Goal: Information Seeking & Learning: Learn about a topic

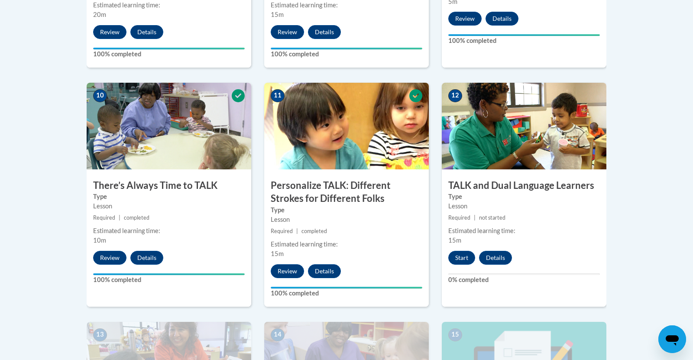
scroll to position [911, 0]
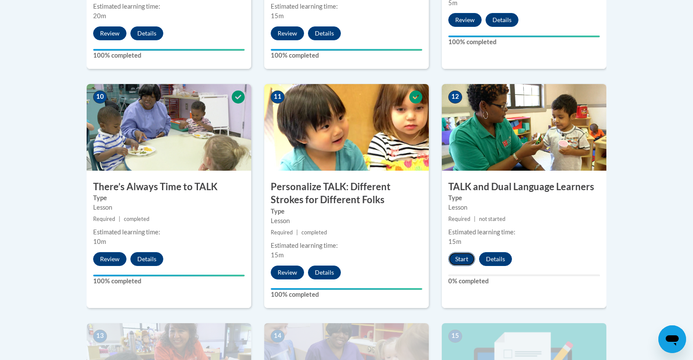
click at [461, 256] on button "Start" at bounding box center [461, 259] width 27 height 14
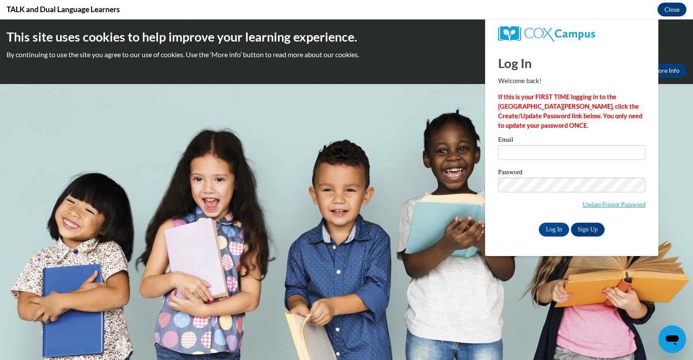
scroll to position [0, 0]
type input "[EMAIL_ADDRESS][DOMAIN_NAME]"
click at [543, 225] on input "Log In" at bounding box center [554, 230] width 30 height 14
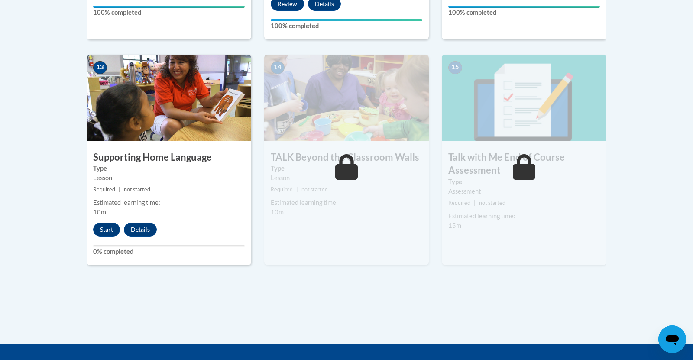
scroll to position [1180, 0]
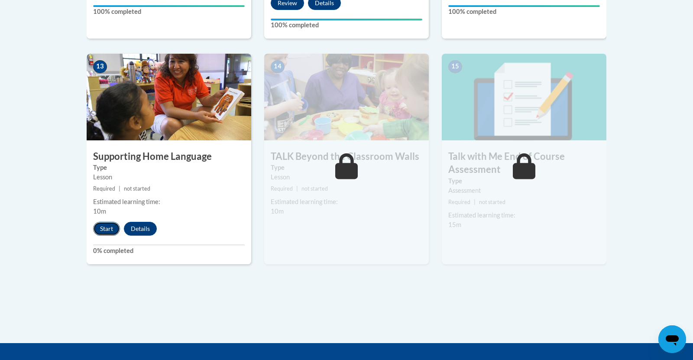
click at [108, 229] on button "Start" at bounding box center [106, 229] width 27 height 14
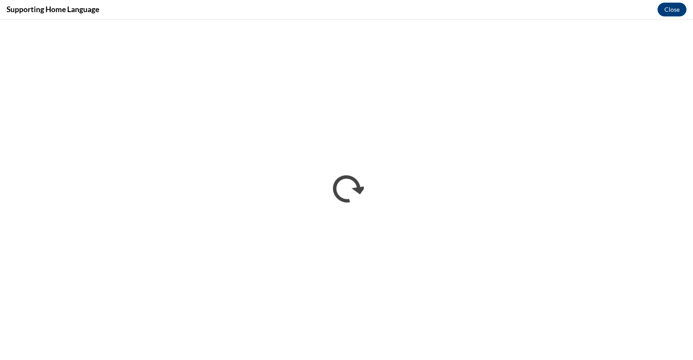
scroll to position [0, 0]
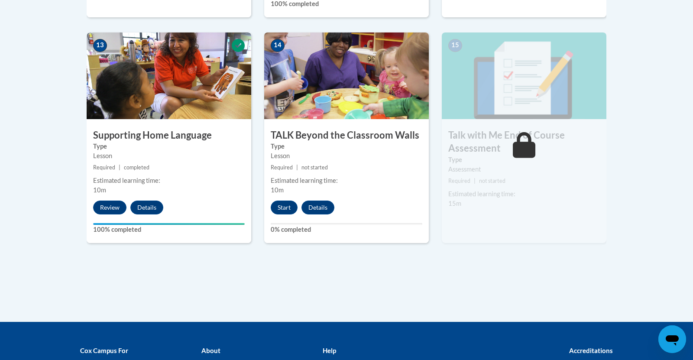
scroll to position [1202, 0]
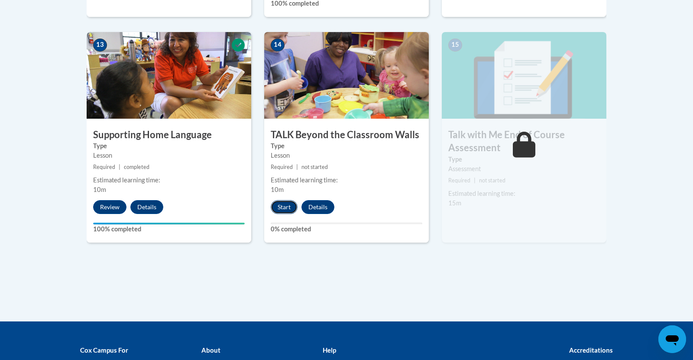
click at [276, 203] on button "Start" at bounding box center [284, 207] width 27 height 14
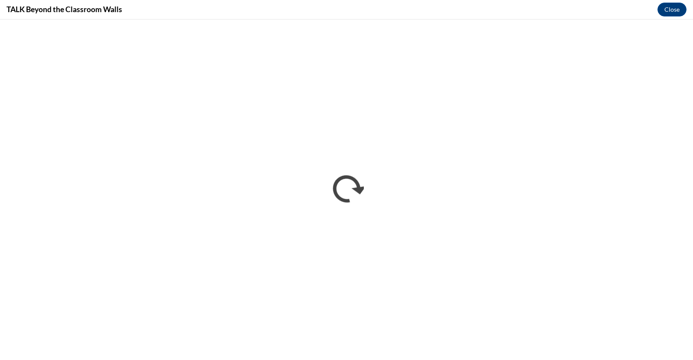
scroll to position [0, 0]
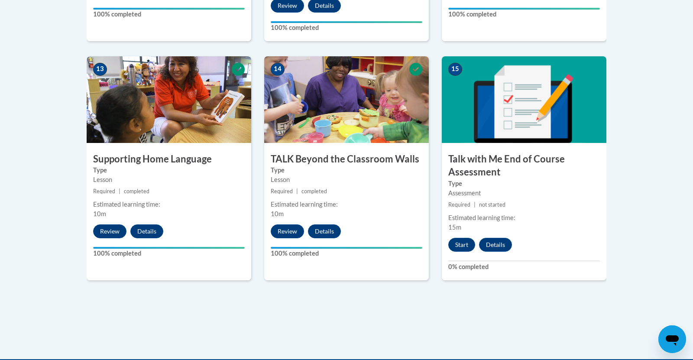
scroll to position [1318, 0]
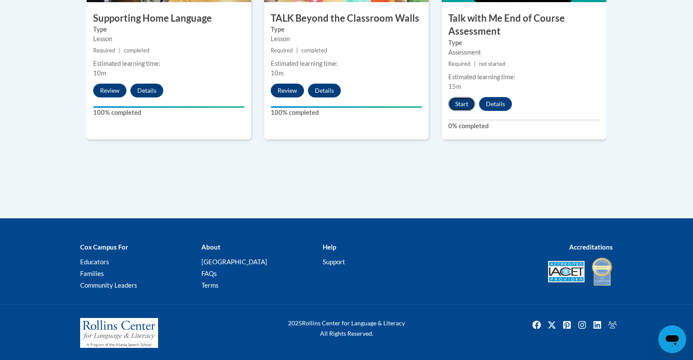
click at [462, 100] on button "Start" at bounding box center [461, 104] width 27 height 14
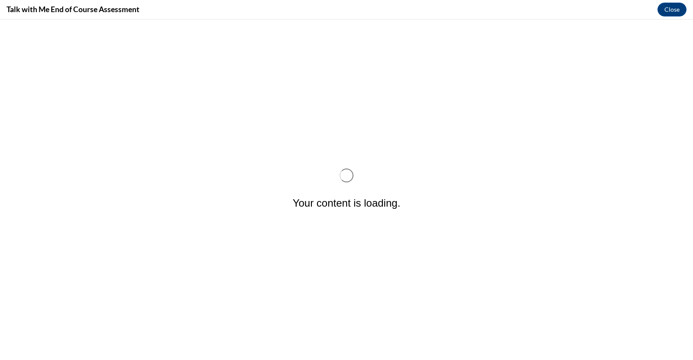
scroll to position [0, 0]
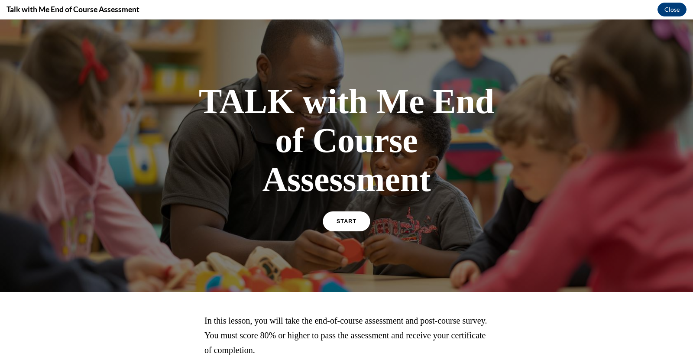
click at [343, 227] on link "START" at bounding box center [346, 221] width 47 height 20
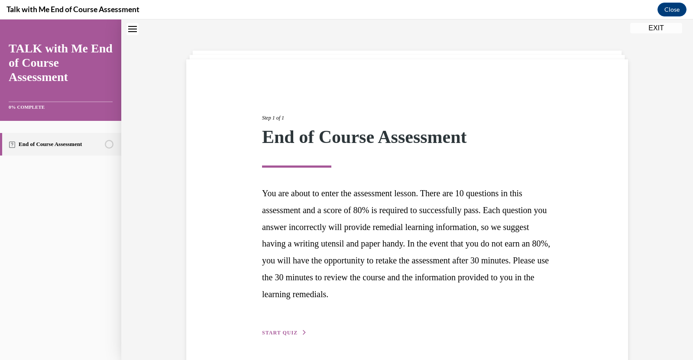
scroll to position [55, 0]
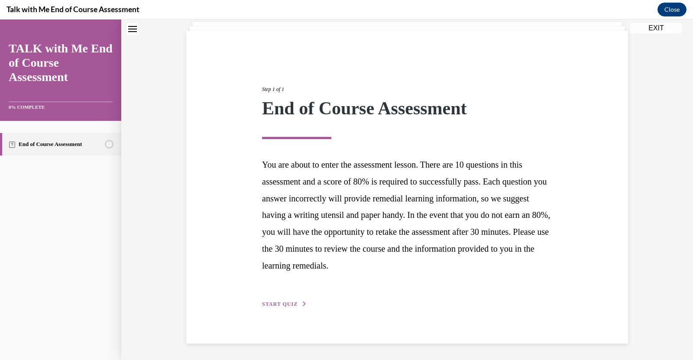
click at [278, 303] on span "START QUIZ" at bounding box center [280, 304] width 36 height 6
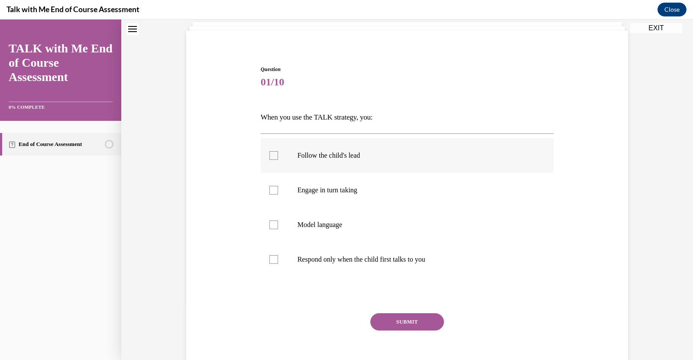
click at [413, 163] on label "Follow the child's lead" at bounding box center [407, 155] width 293 height 35
click at [278, 160] on input "Follow the child's lead" at bounding box center [273, 155] width 9 height 9
checkbox input "true"
click at [399, 192] on p "Engage in turn taking" at bounding box center [414, 190] width 235 height 9
click at [278, 192] on input "Engage in turn taking" at bounding box center [273, 190] width 9 height 9
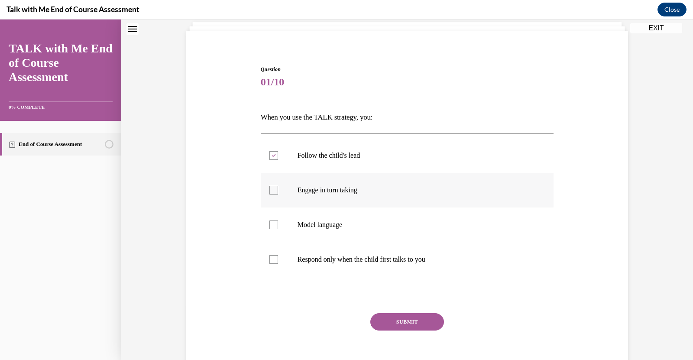
checkbox input "true"
click at [380, 227] on p "Model language" at bounding box center [414, 224] width 235 height 9
click at [278, 227] on input "Model language" at bounding box center [273, 224] width 9 height 9
checkbox input "true"
click at [406, 325] on button "SUBMIT" at bounding box center [407, 321] width 74 height 17
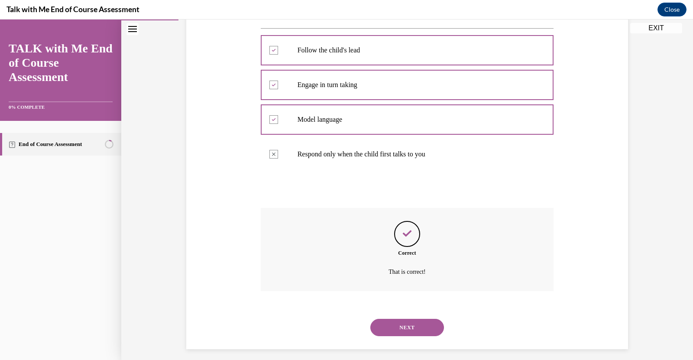
scroll to position [166, 0]
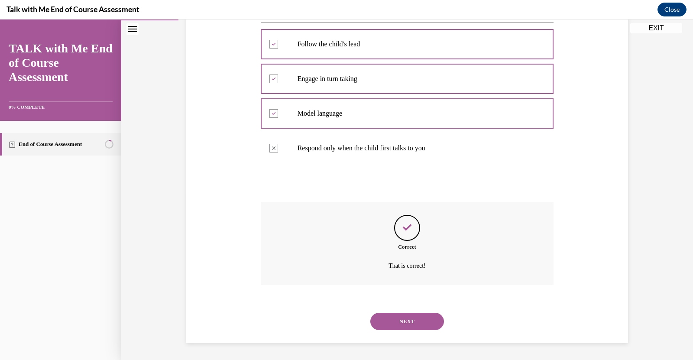
click at [406, 325] on button "NEXT" at bounding box center [407, 321] width 74 height 17
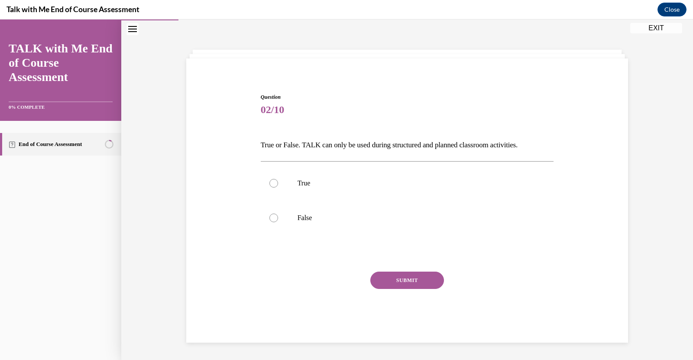
scroll to position [27, 0]
click at [319, 218] on p "False" at bounding box center [414, 217] width 235 height 9
click at [278, 218] on input "False" at bounding box center [273, 217] width 9 height 9
radio input "true"
click at [402, 276] on button "SUBMIT" at bounding box center [407, 280] width 74 height 17
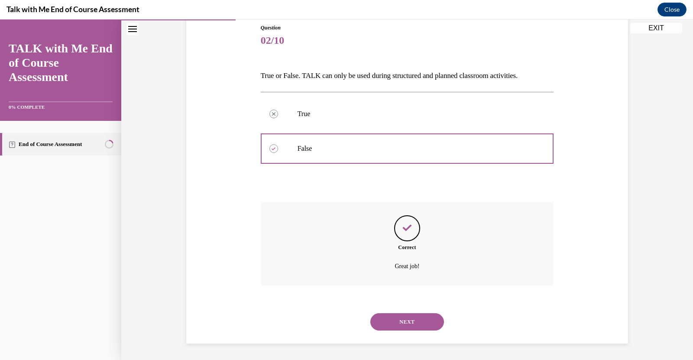
scroll to position [97, 0]
click at [404, 319] on button "NEXT" at bounding box center [407, 321] width 74 height 17
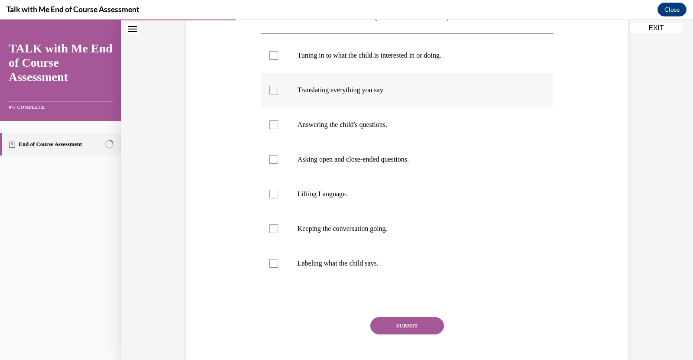
scroll to position [156, 0]
click at [372, 220] on label "Keeping the conversation going." at bounding box center [407, 227] width 293 height 35
click at [278, 223] on input "Keeping the conversation going." at bounding box center [273, 227] width 9 height 9
checkbox input "true"
click at [369, 58] on p "Tuning in to what the child is interested in or doing." at bounding box center [414, 54] width 235 height 9
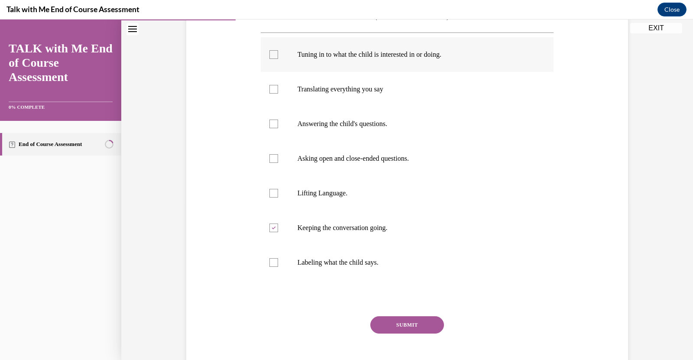
click at [278, 58] on input "Tuning in to what the child is interested in or doing." at bounding box center [273, 54] width 9 height 9
checkbox input "true"
click at [336, 156] on p "Asking open and close-ended questions." at bounding box center [414, 158] width 235 height 9
click at [278, 156] on input "Asking open and close-ended questions." at bounding box center [273, 158] width 9 height 9
checkbox input "true"
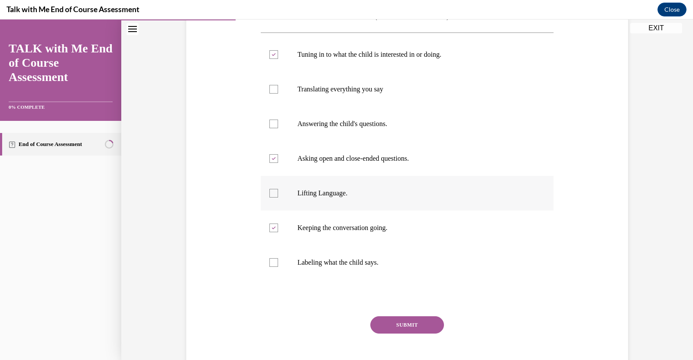
click at [323, 188] on label "Lifting Language." at bounding box center [407, 193] width 293 height 35
click at [278, 189] on input "Lifting Language." at bounding box center [273, 193] width 9 height 9
checkbox input "true"
click at [390, 323] on button "SUBMIT" at bounding box center [407, 324] width 74 height 17
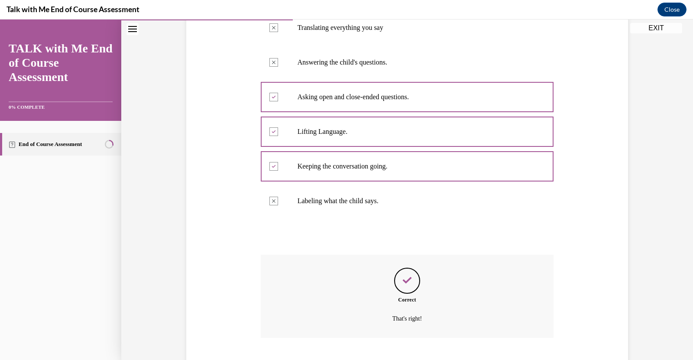
scroll to position [270, 0]
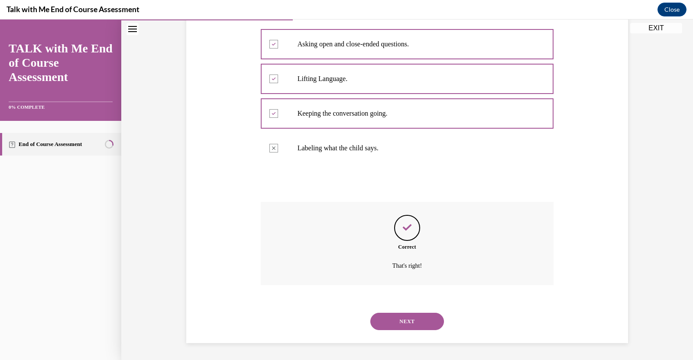
click at [391, 322] on button "NEXT" at bounding box center [407, 321] width 74 height 17
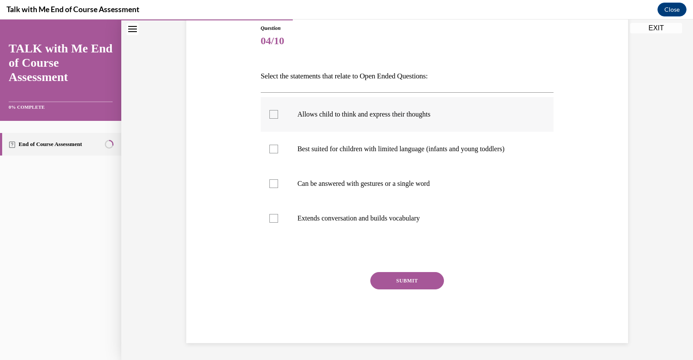
click at [382, 113] on p "Allows child to think and express their thoughts" at bounding box center [414, 114] width 235 height 9
click at [278, 113] on input "Allows child to think and express their thoughts" at bounding box center [273, 114] width 9 height 9
checkbox input "true"
click at [374, 223] on label "Extends conversation and builds vocabulary" at bounding box center [407, 218] width 293 height 35
click at [278, 223] on input "Extends conversation and builds vocabulary" at bounding box center [273, 218] width 9 height 9
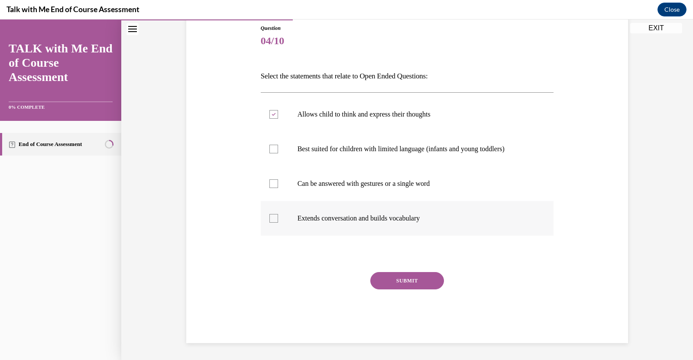
checkbox input "true"
click at [411, 285] on button "SUBMIT" at bounding box center [407, 280] width 74 height 17
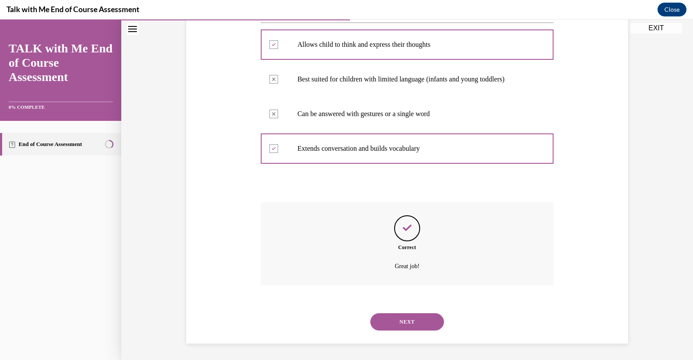
scroll to position [166, 0]
click at [409, 322] on button "NEXT" at bounding box center [407, 321] width 74 height 17
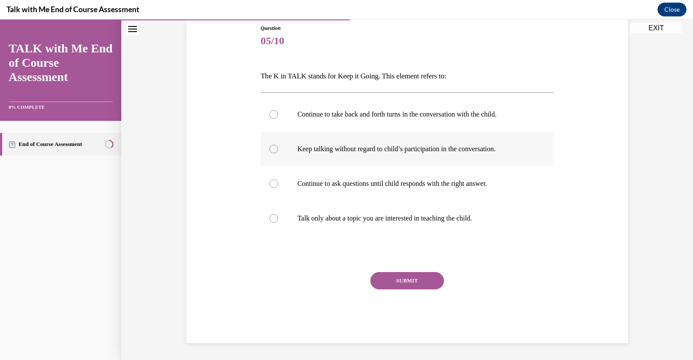
click at [394, 155] on label "Keep talking without regard to child’s participation in the conversation." at bounding box center [407, 149] width 293 height 35
click at [278, 153] on input "Keep talking without regard to child’s participation in the conversation." at bounding box center [273, 149] width 9 height 9
radio input "true"
click at [407, 119] on label "Continue to take back and forth turns in the conversation with the child." at bounding box center [407, 114] width 293 height 35
click at [278, 119] on input "Continue to take back and forth turns in the conversation with the child." at bounding box center [273, 114] width 9 height 9
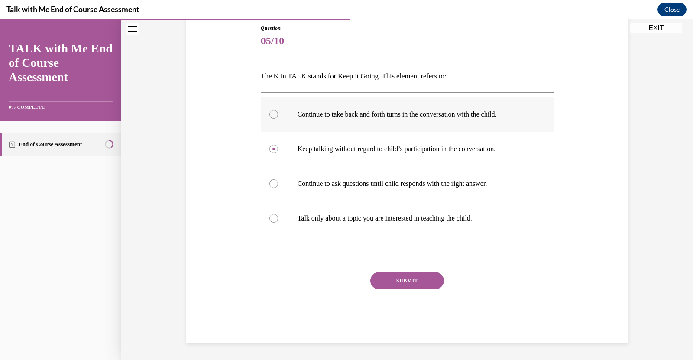
radio input "true"
click at [408, 276] on button "SUBMIT" at bounding box center [407, 280] width 74 height 17
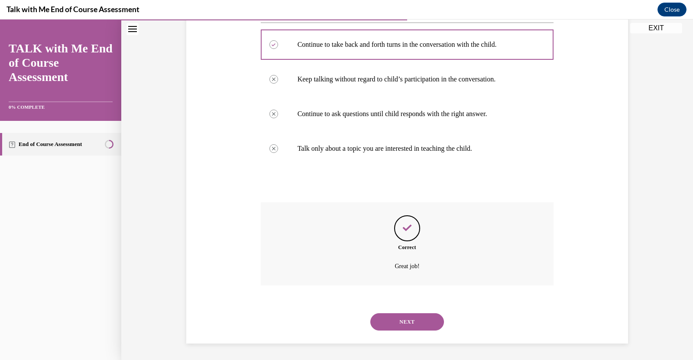
scroll to position [166, 0]
click at [402, 323] on button "NEXT" at bounding box center [407, 321] width 74 height 17
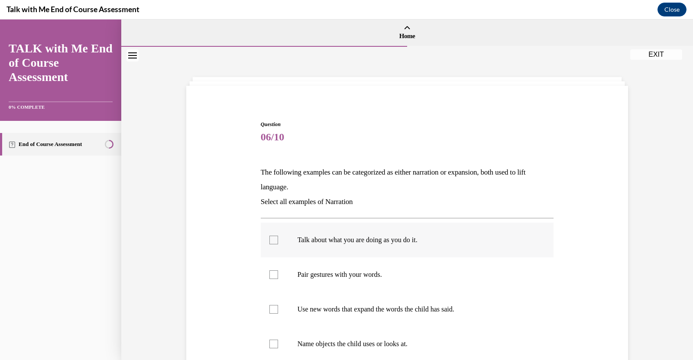
click at [411, 250] on label "Talk about what you are doing as you do it." at bounding box center [407, 240] width 293 height 35
click at [278, 244] on input "Talk about what you are doing as you do it." at bounding box center [273, 240] width 9 height 9
checkbox input "true"
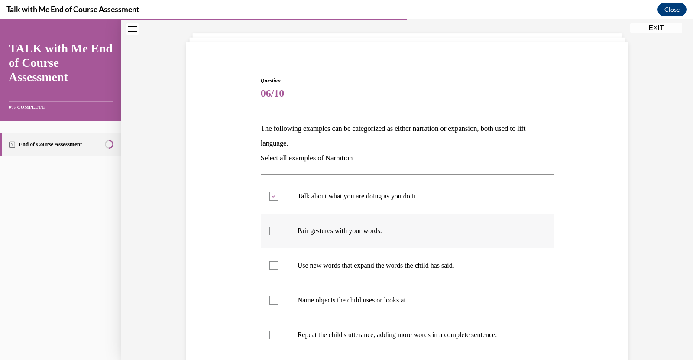
scroll to position [45, 0]
click at [401, 275] on label "Use new words that expand the words the child has said." at bounding box center [407, 264] width 293 height 35
click at [278, 269] on input "Use new words that expand the words the child has said." at bounding box center [273, 264] width 9 height 9
checkbox input "true"
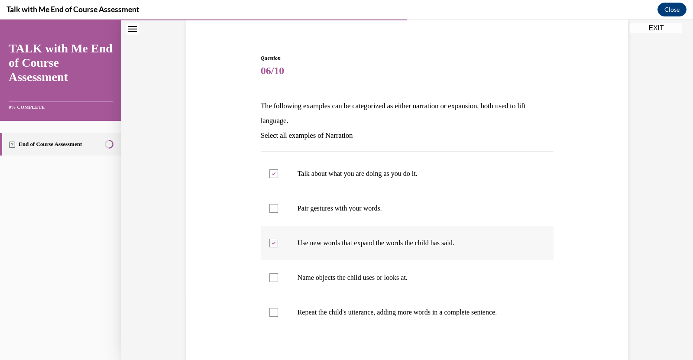
scroll to position [68, 0]
click at [401, 283] on label "Name objects the child uses or looks at." at bounding box center [407, 276] width 293 height 35
click at [278, 281] on input "Name objects the child uses or looks at." at bounding box center [273, 276] width 9 height 9
checkbox input "true"
click at [398, 323] on label "Repeat the child's utterance, adding more words in a complete sentence." at bounding box center [407, 311] width 293 height 35
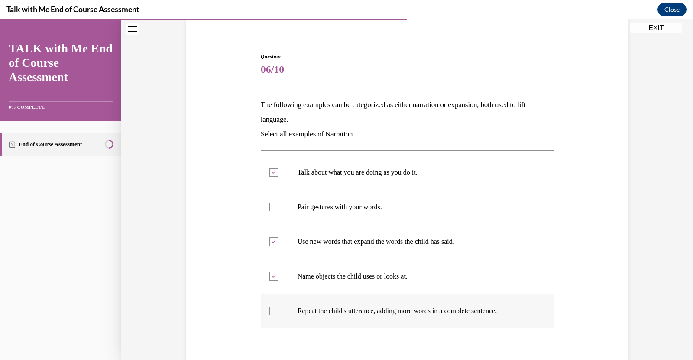
click at [278, 315] on input "Repeat the child's utterance, adding more words in a complete sentence." at bounding box center [273, 311] width 9 height 9
checkbox input "true"
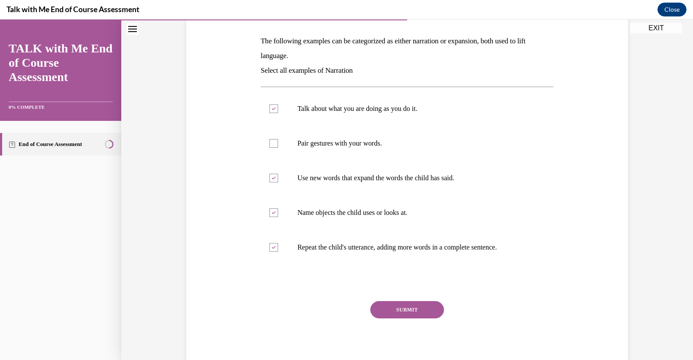
click at [394, 314] on button "SUBMIT" at bounding box center [407, 309] width 74 height 17
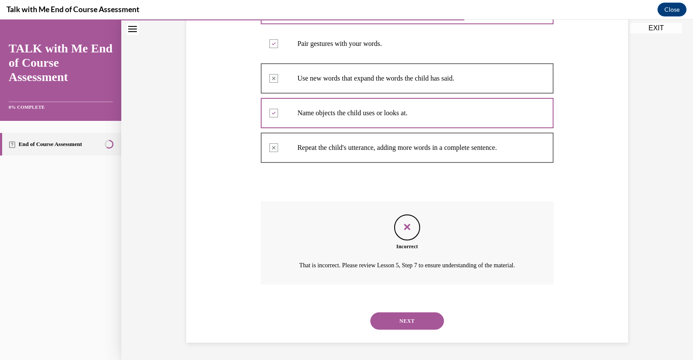
scroll to position [241, 0]
click at [390, 318] on button "NEXT" at bounding box center [407, 320] width 74 height 17
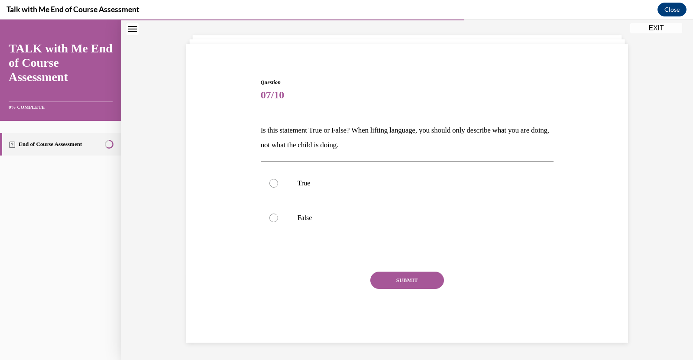
scroll to position [42, 0]
click at [382, 217] on p "False" at bounding box center [414, 218] width 235 height 9
click at [278, 217] on input "False" at bounding box center [273, 218] width 9 height 9
radio input "true"
click at [399, 277] on button "SUBMIT" at bounding box center [407, 280] width 74 height 17
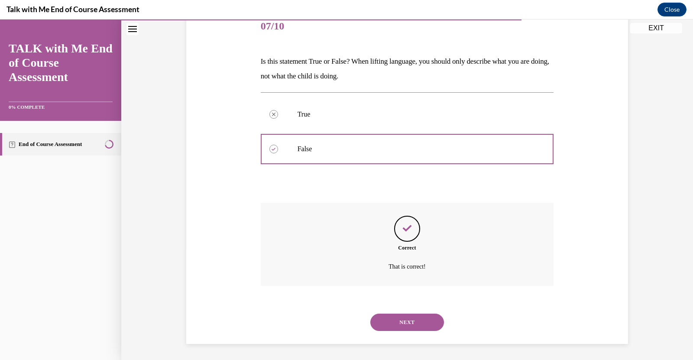
scroll to position [112, 0]
click at [393, 317] on button "NEXT" at bounding box center [407, 321] width 74 height 17
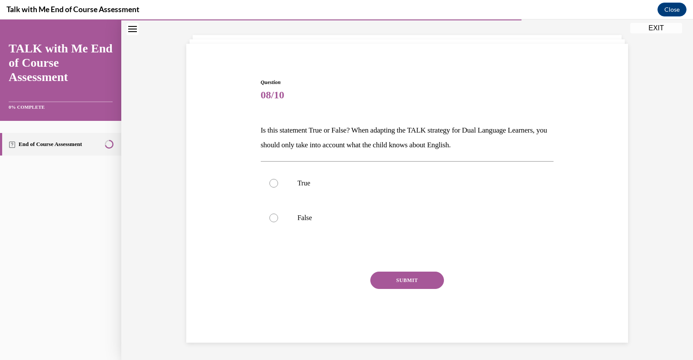
scroll to position [42, 0]
click at [385, 221] on p "False" at bounding box center [414, 218] width 235 height 9
click at [278, 221] on input "False" at bounding box center [273, 218] width 9 height 9
radio input "true"
click at [390, 281] on button "SUBMIT" at bounding box center [407, 280] width 74 height 17
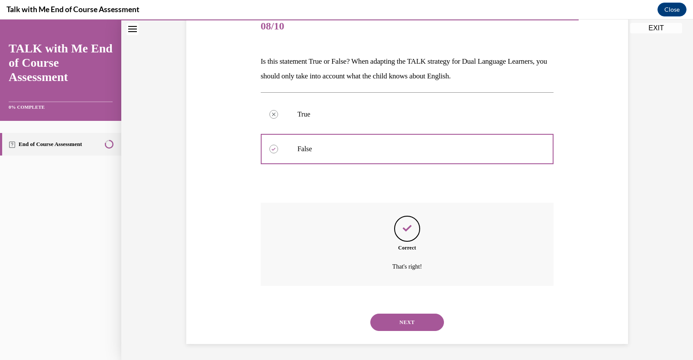
scroll to position [112, 0]
click at [395, 318] on button "NEXT" at bounding box center [407, 321] width 74 height 17
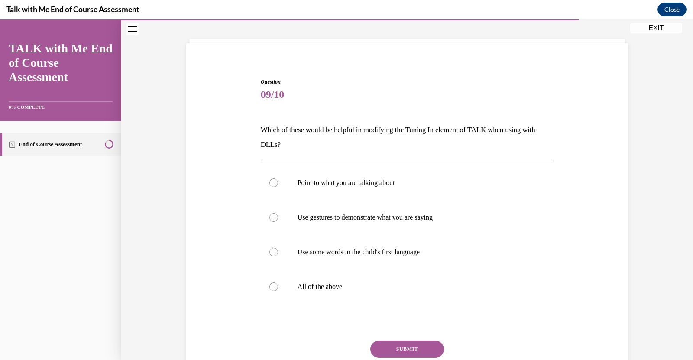
scroll to position [45, 0]
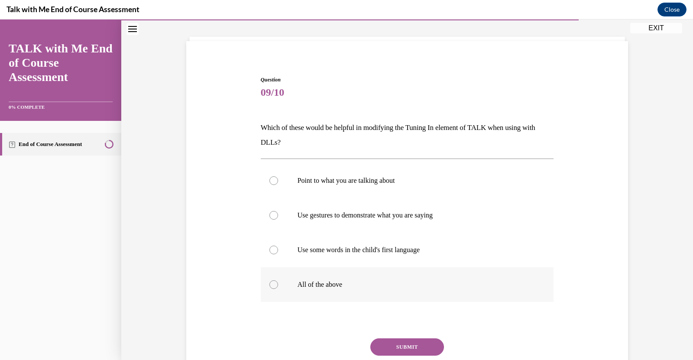
click at [359, 275] on label "All of the above" at bounding box center [407, 284] width 293 height 35
click at [278, 280] on input "All of the above" at bounding box center [273, 284] width 9 height 9
radio input "true"
click at [379, 350] on button "SUBMIT" at bounding box center [407, 346] width 74 height 17
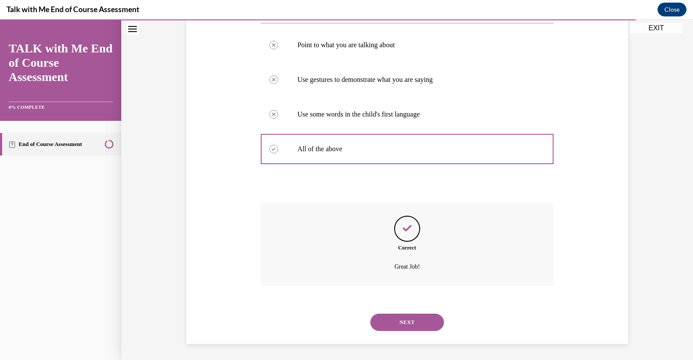
scroll to position [181, 0]
click at [405, 317] on button "NEXT" at bounding box center [407, 321] width 74 height 17
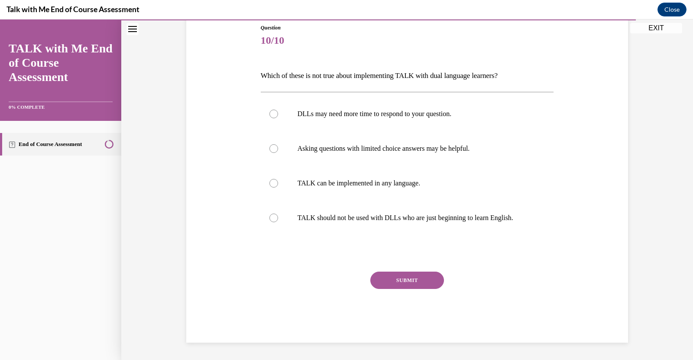
scroll to position [96, 0]
click at [438, 223] on label "TALK should not be used with DLLs who are just beginning to learn English." at bounding box center [407, 218] width 293 height 35
click at [278, 223] on input "TALK should not be used with DLLs who are just beginning to learn English." at bounding box center [273, 218] width 9 height 9
radio input "true"
click at [420, 281] on button "SUBMIT" at bounding box center [407, 280] width 74 height 17
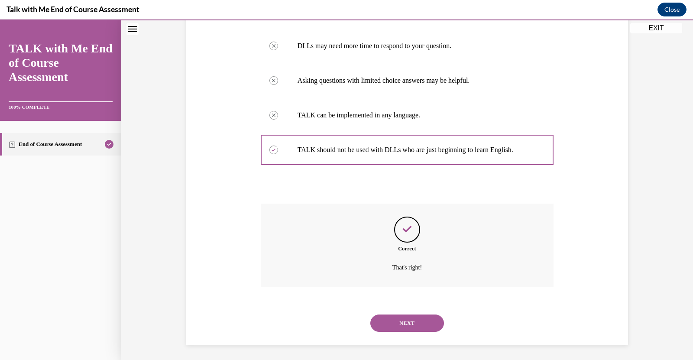
scroll to position [166, 0]
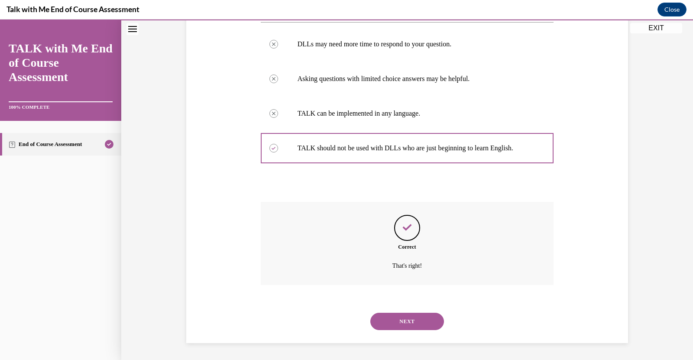
click at [407, 320] on button "NEXT" at bounding box center [407, 321] width 74 height 17
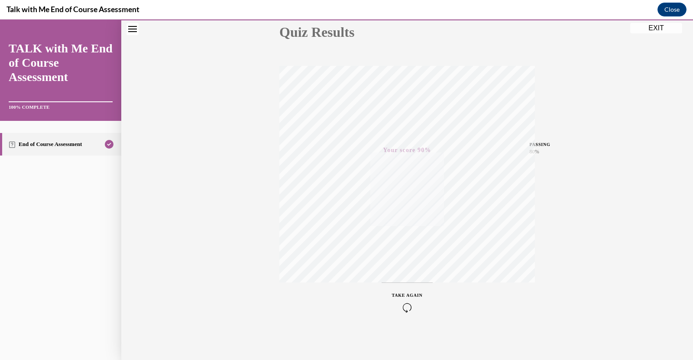
click at [653, 26] on button "EXIT" at bounding box center [656, 28] width 52 height 10
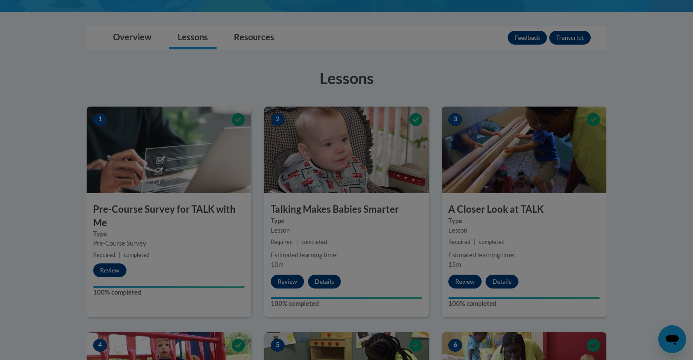
scroll to position [0, 0]
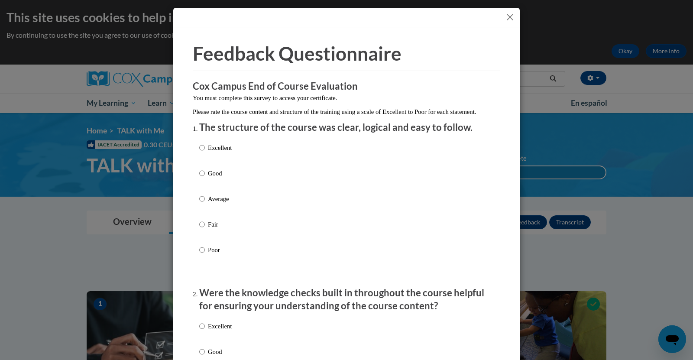
click at [264, 156] on div "Excellent Good Average Fair Poor" at bounding box center [346, 209] width 294 height 141
click at [212, 152] on p "Excellent" at bounding box center [220, 148] width 24 height 10
click at [205, 152] on input "Excellent" at bounding box center [202, 148] width 6 height 10
radio input "true"
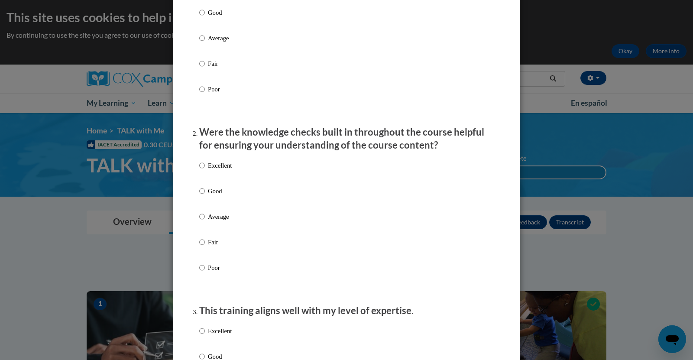
scroll to position [163, 0]
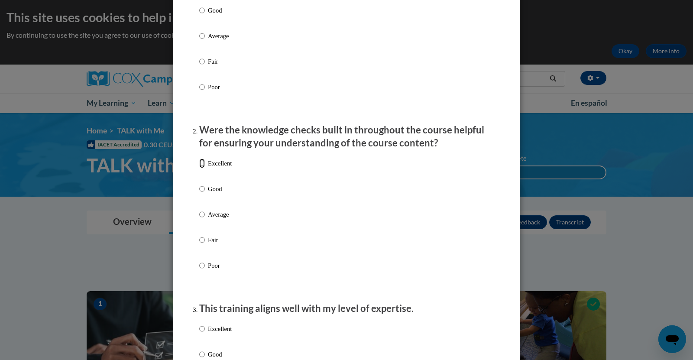
click at [202, 168] on input "Excellent" at bounding box center [202, 163] width 6 height 10
radio input "true"
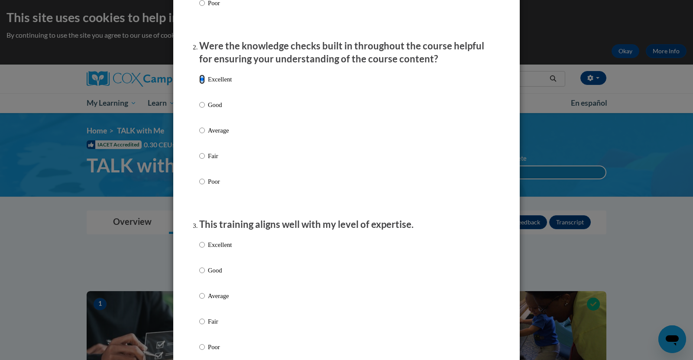
scroll to position [248, 0]
click at [201, 249] on input "Excellent" at bounding box center [202, 244] width 6 height 10
radio input "true"
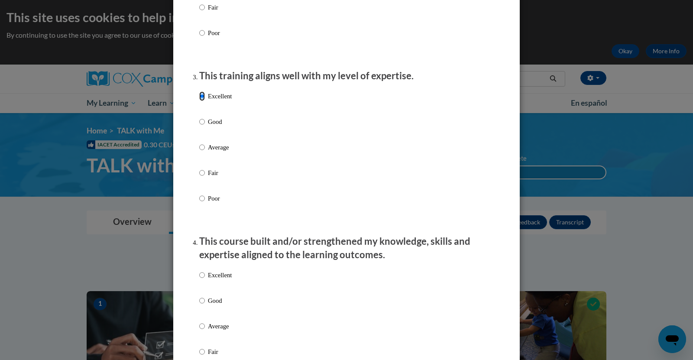
scroll to position [398, 0]
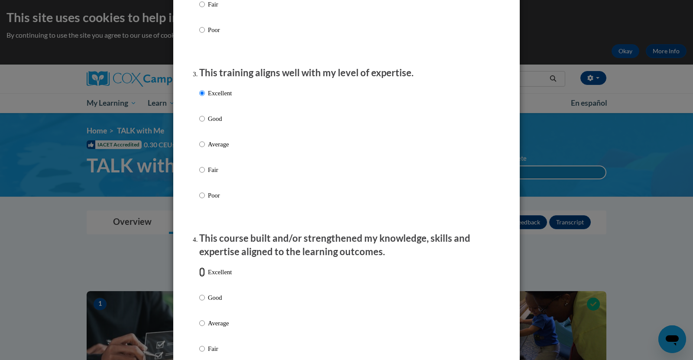
click at [202, 277] on input "Excellent" at bounding box center [202, 272] width 6 height 10
radio input "true"
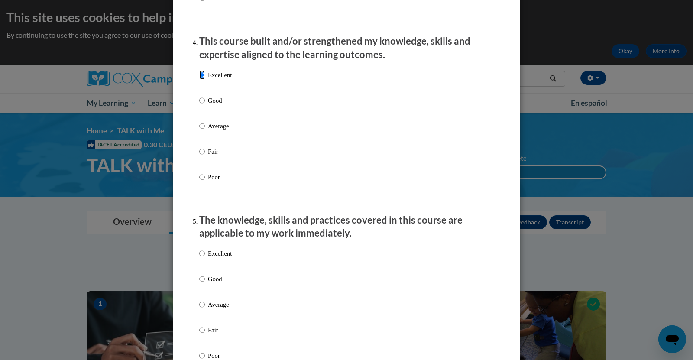
scroll to position [623, 0]
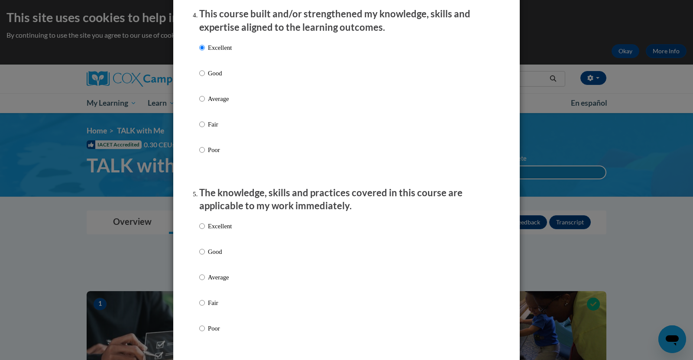
click at [226, 231] on p "Excellent" at bounding box center [220, 226] width 24 height 10
click at [205, 231] on input "Excellent" at bounding box center [202, 226] width 6 height 10
radio input "true"
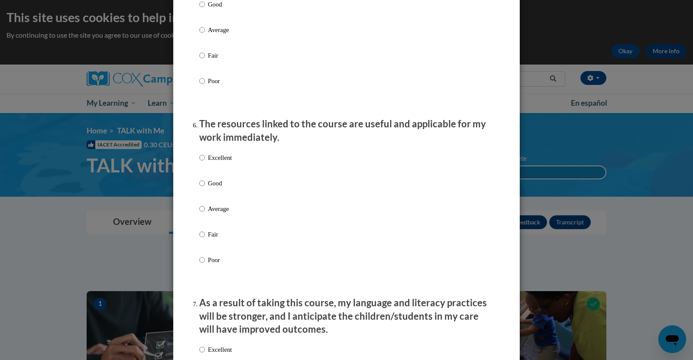
scroll to position [872, 0]
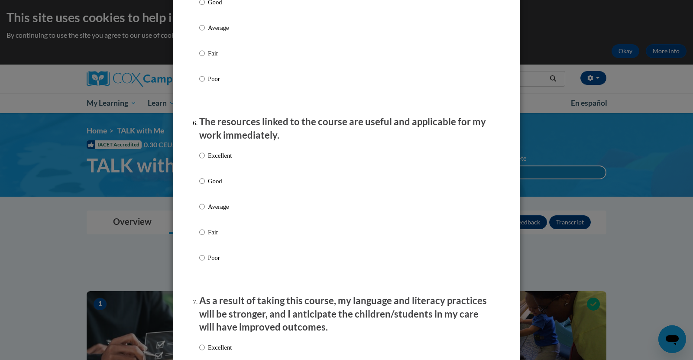
click at [221, 160] on p "Excellent" at bounding box center [220, 156] width 24 height 10
click at [205, 160] on input "Excellent" at bounding box center [202, 156] width 6 height 10
radio input "true"
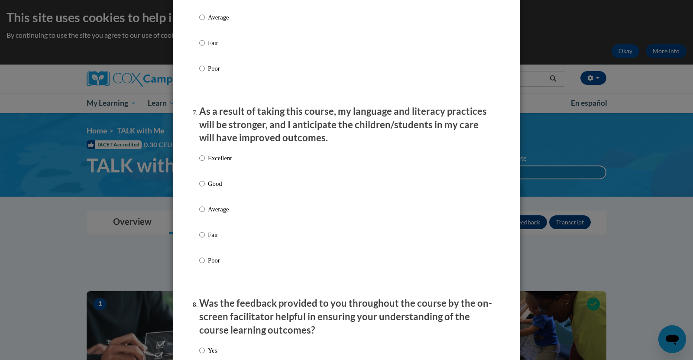
scroll to position [1063, 0]
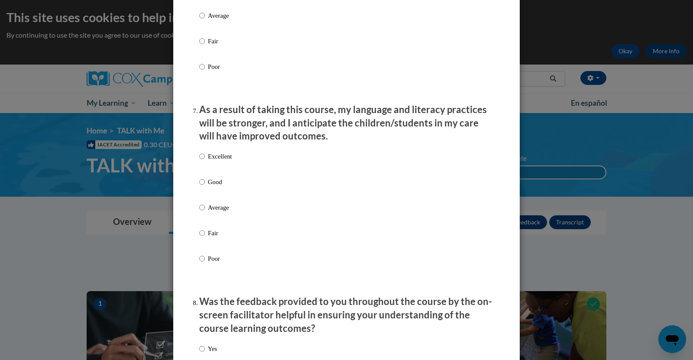
click at [221, 161] on p "Excellent" at bounding box center [220, 157] width 24 height 10
click at [205, 161] on input "Excellent" at bounding box center [202, 157] width 6 height 10
radio input "true"
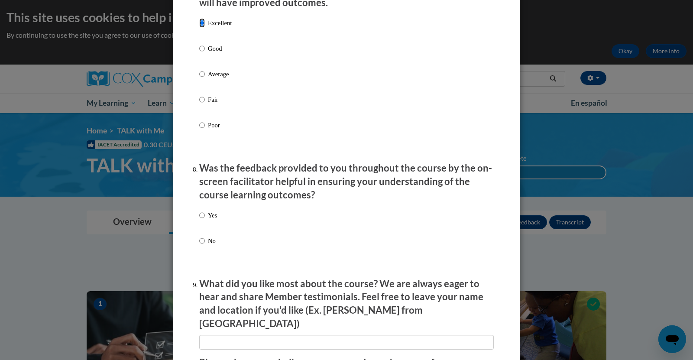
scroll to position [1199, 0]
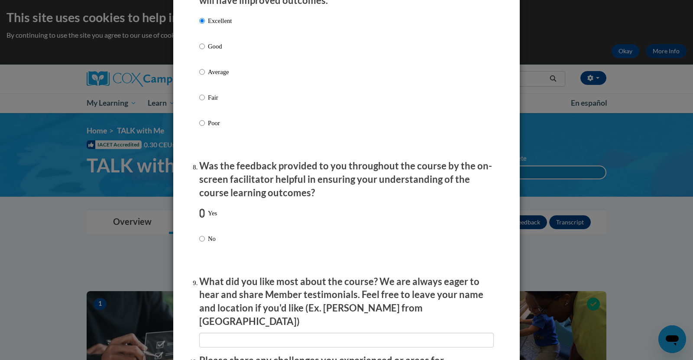
click at [201, 218] on input "Yes" at bounding box center [202, 213] width 6 height 10
radio input "true"
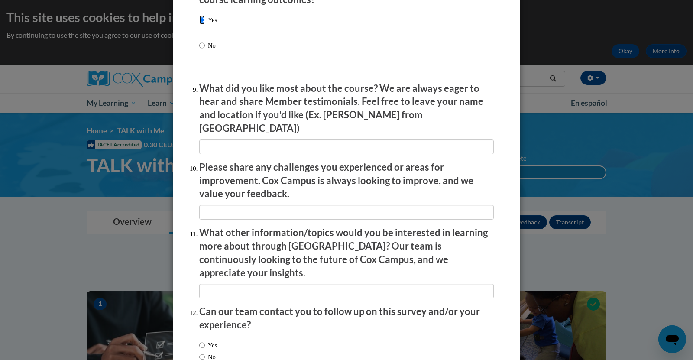
scroll to position [1442, 0]
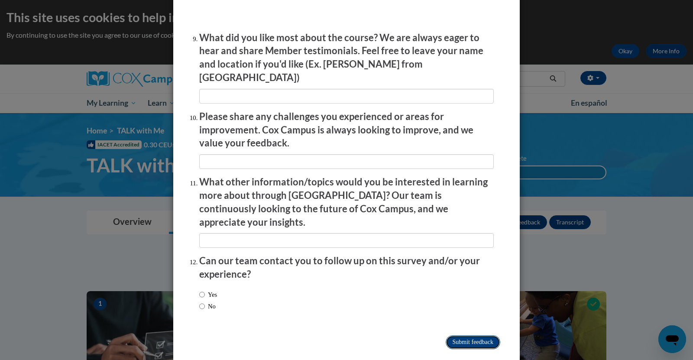
click at [459, 335] on input "Submit feedback" at bounding box center [473, 342] width 55 height 14
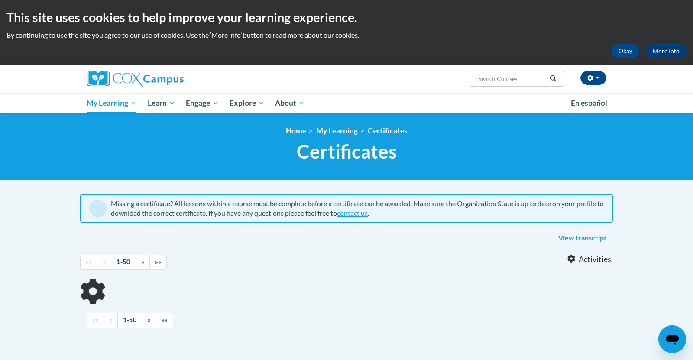
click at [109, 141] on h1 "Certificates New Page_Certificates" at bounding box center [346, 151] width 533 height 23
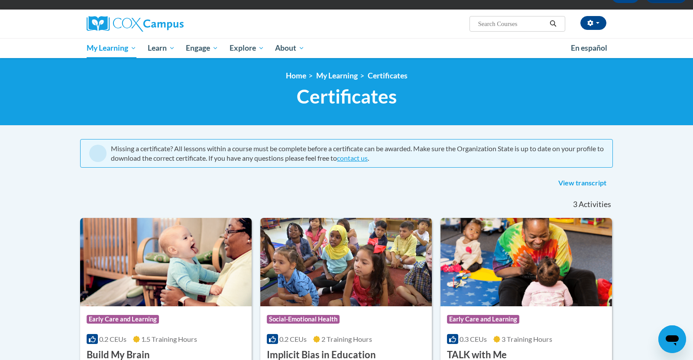
scroll to position [52, 0]
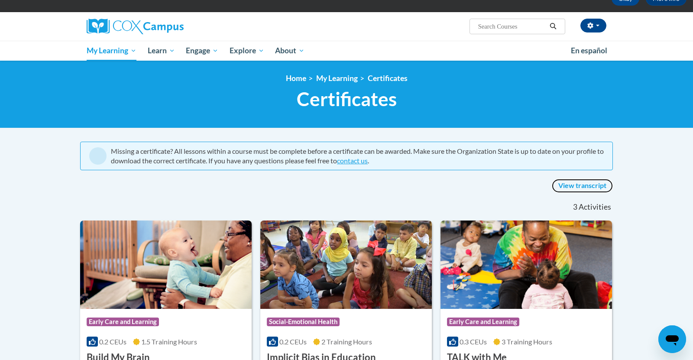
click at [572, 185] on link "View transcript" at bounding box center [582, 186] width 61 height 14
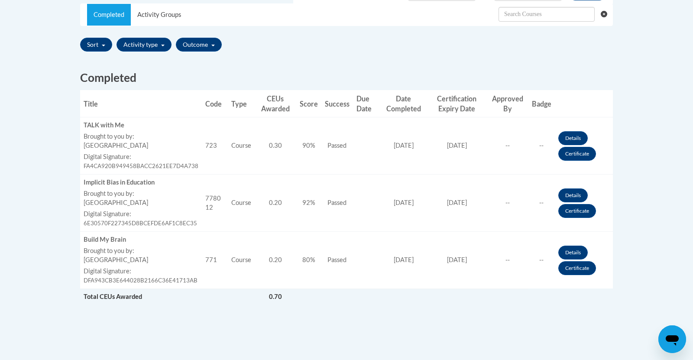
scroll to position [287, 0]
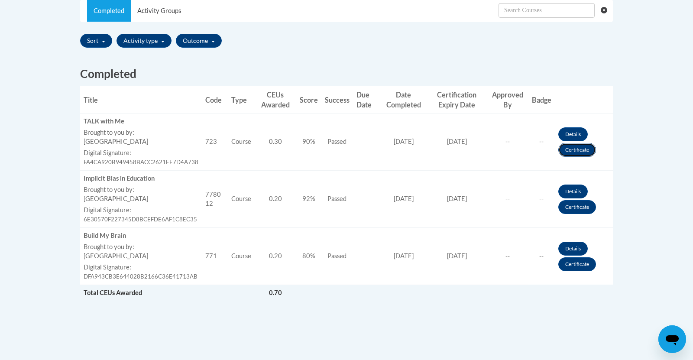
click at [572, 150] on link "Certificate" at bounding box center [577, 150] width 38 height 14
